Goal: Check status: Check status

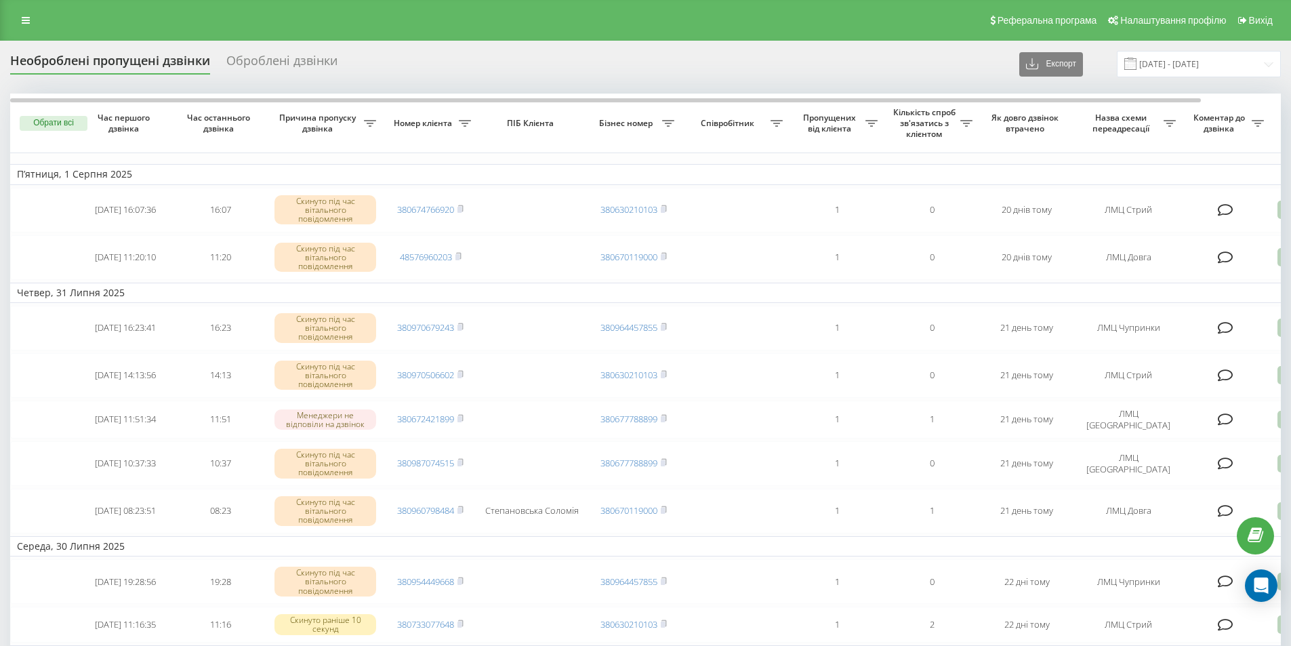
click at [252, 68] on div "Оброблені дзвінки" at bounding box center [281, 64] width 111 height 21
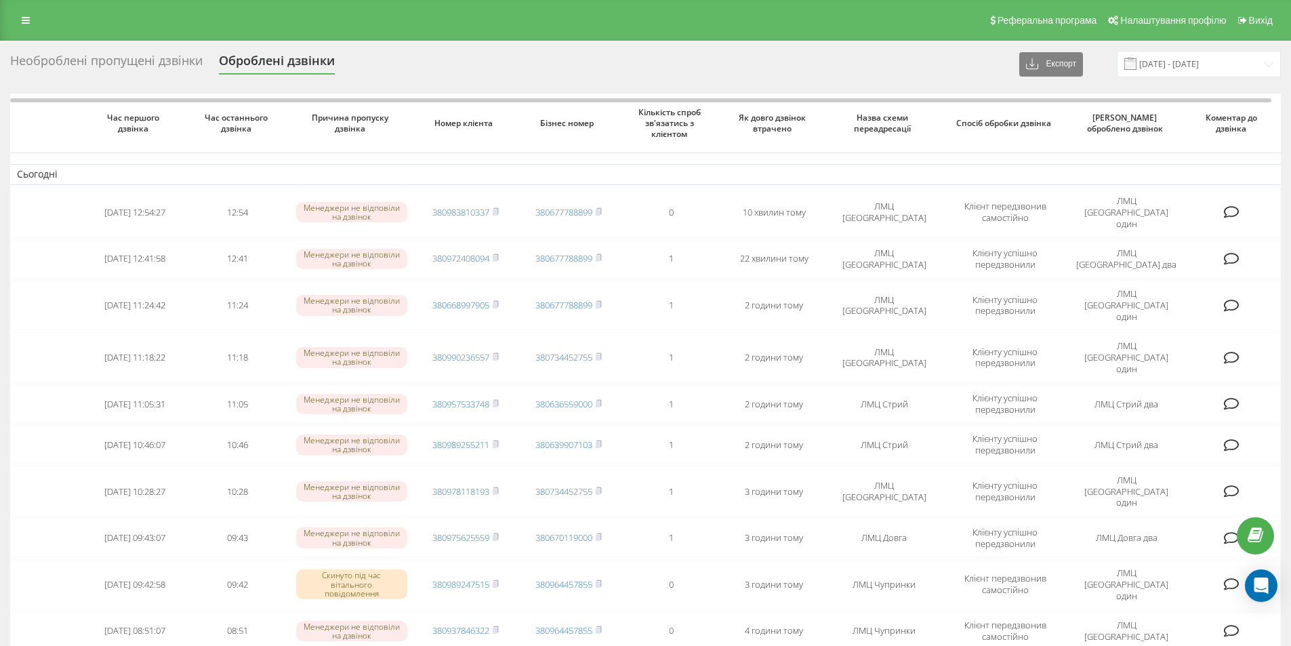
click at [163, 51] on div "Необроблені пропущені дзвінки Оброблені дзвінки Експорт .csv .xlsx 21.07.2025 -…" at bounding box center [645, 64] width 1271 height 26
